Goal: Task Accomplishment & Management: Manage account settings

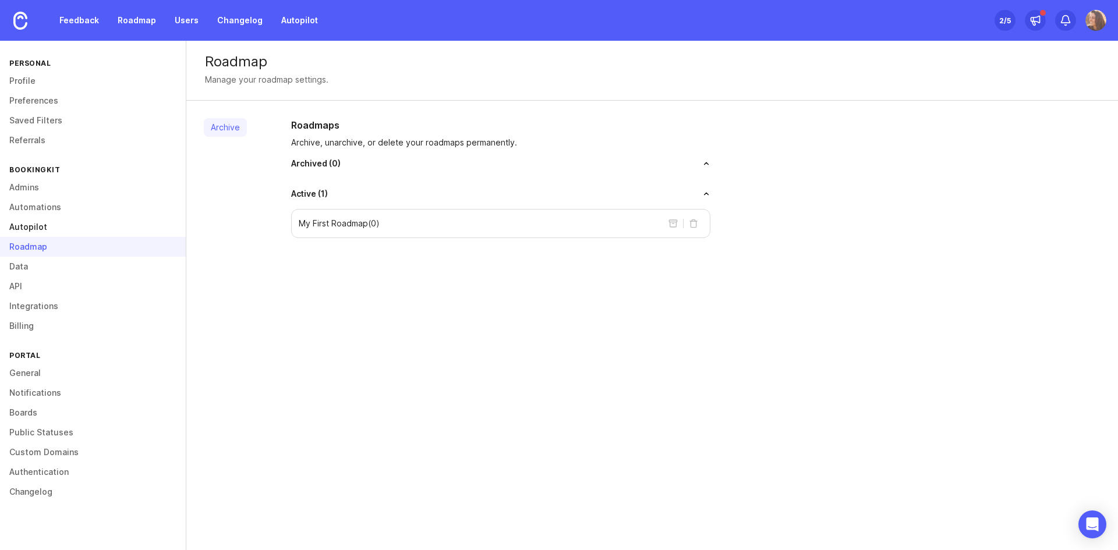
click at [50, 224] on link "Autopilot" at bounding box center [93, 227] width 186 height 20
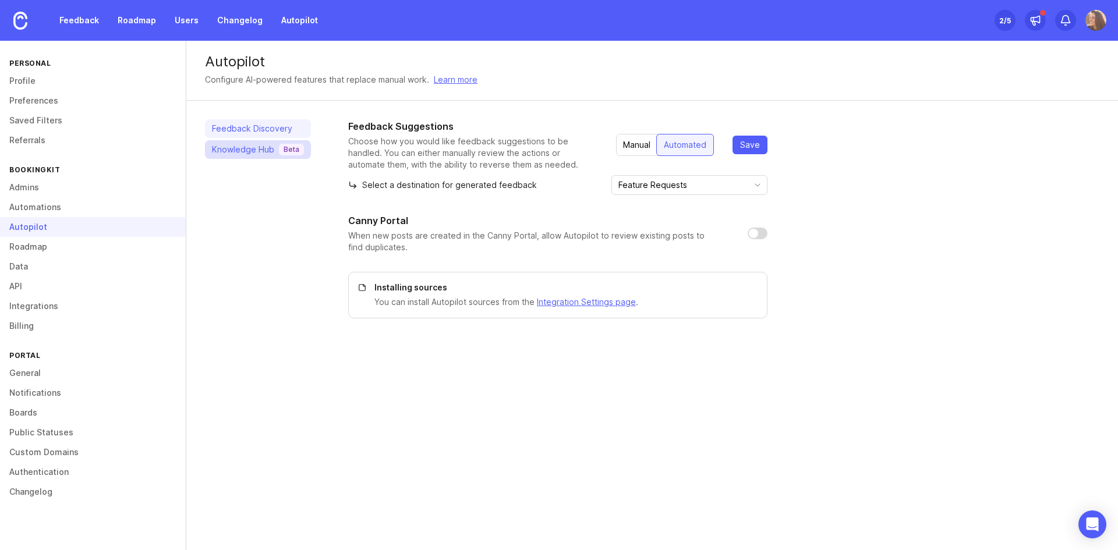
click at [273, 151] on div "Knowledge Hub Beta" at bounding box center [258, 150] width 92 height 12
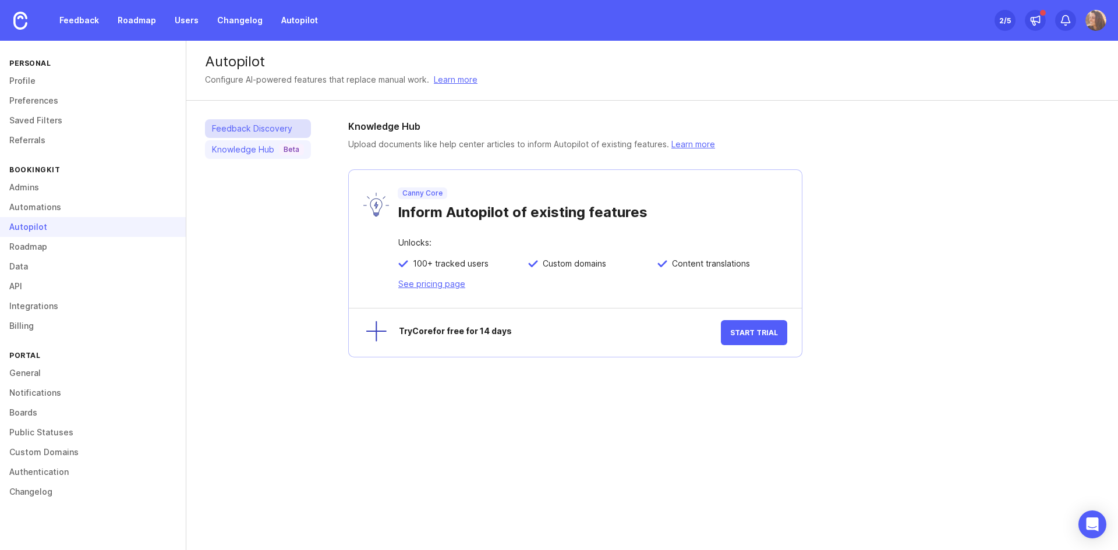
click at [259, 128] on link "Feedback Discovery" at bounding box center [258, 128] width 106 height 19
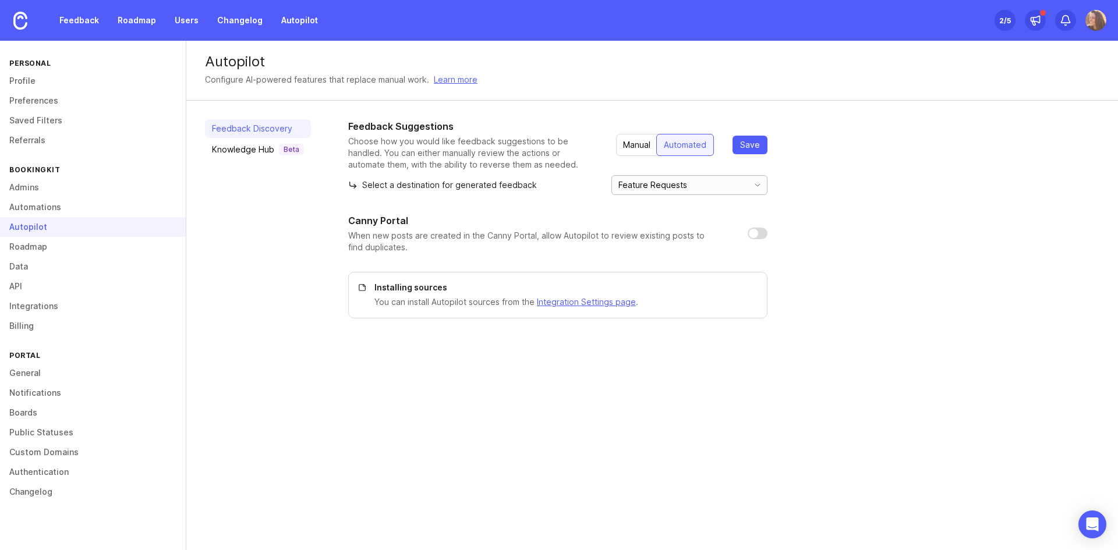
click at [655, 185] on input "Feature Requests" at bounding box center [682, 185] width 129 height 13
click at [600, 196] on div "Feedback Suggestions Choose how you would like feedback suggestions to be handl…" at bounding box center [557, 218] width 419 height 199
